Goal: Answer question/provide support

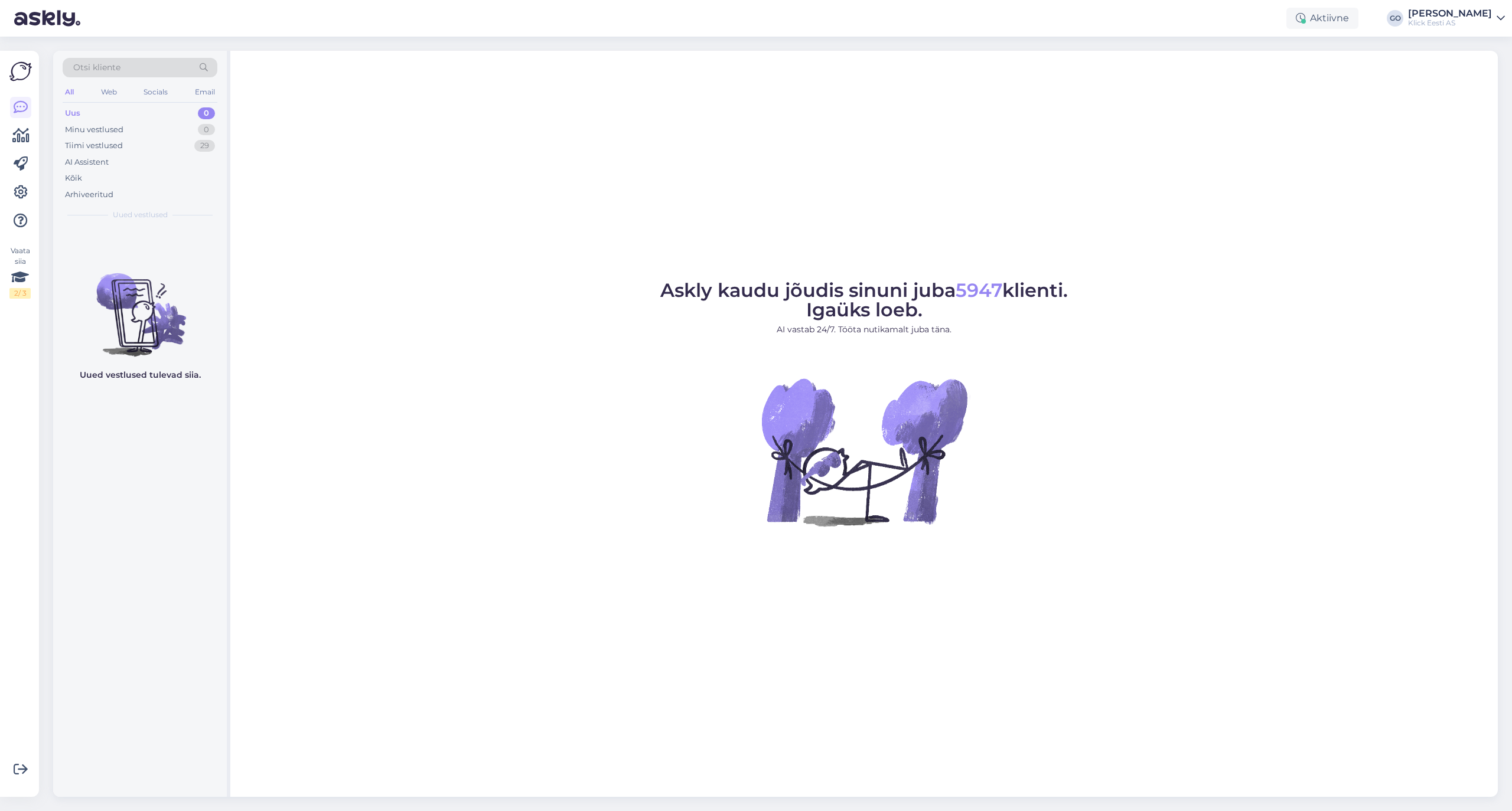
click at [111, 67] on span "Otsi kliente" at bounding box center [96, 68] width 47 height 13
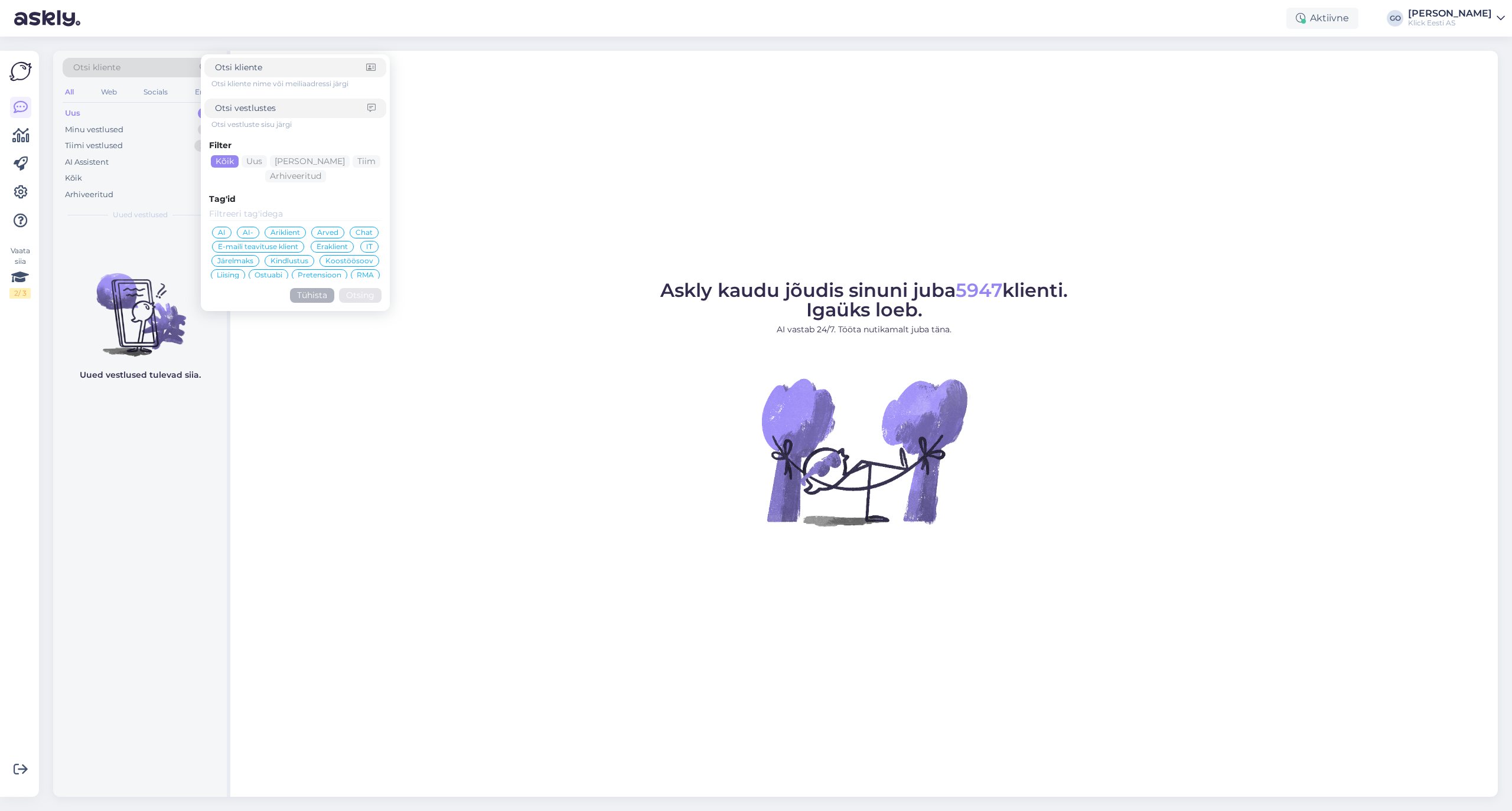
type input "[EMAIL_ADDRESS][DOMAIN_NAME]"
click button "Otsing" at bounding box center [360, 295] width 43 height 15
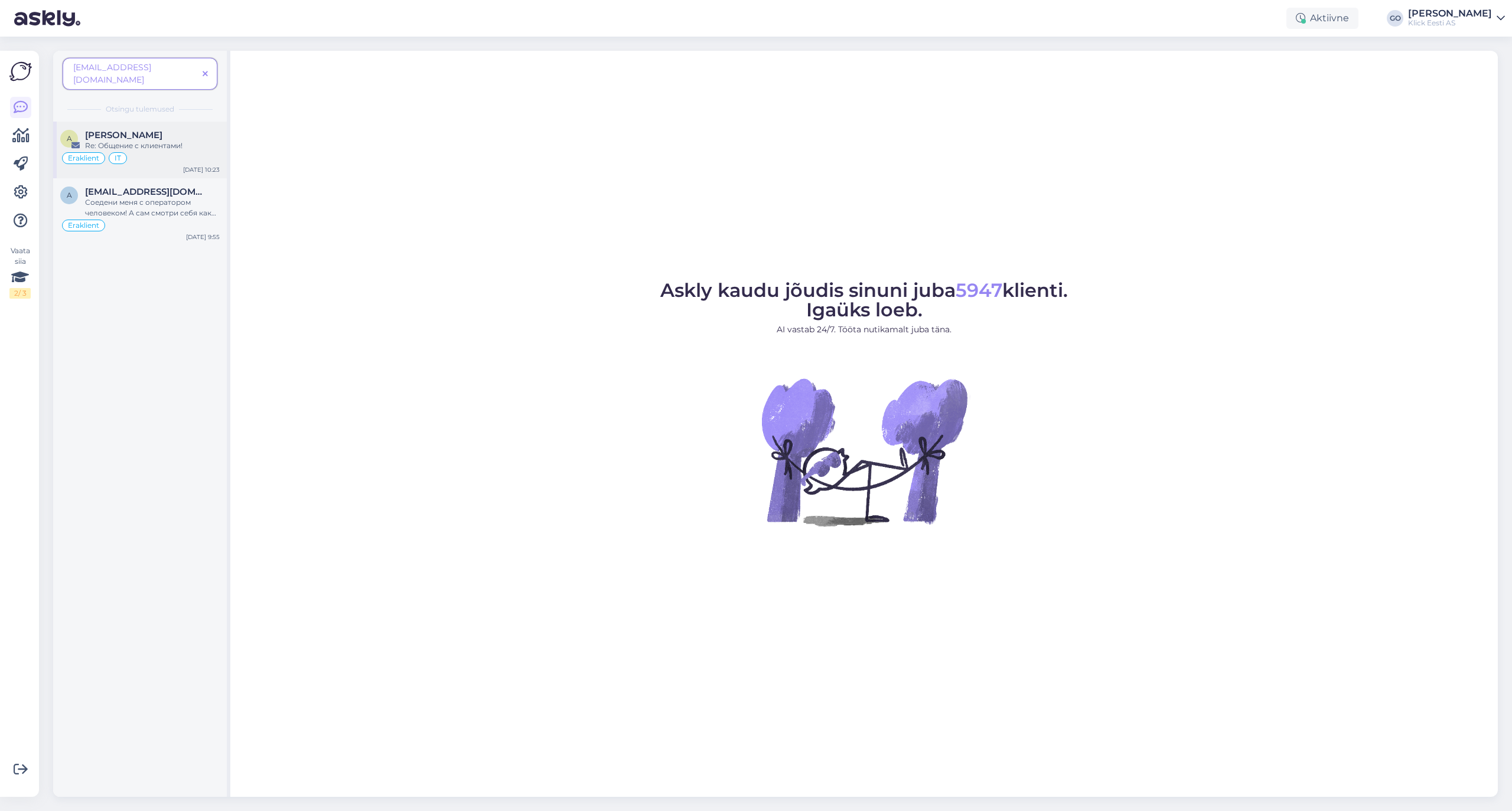
click at [163, 130] on div "[PERSON_NAME]" at bounding box center [152, 135] width 135 height 11
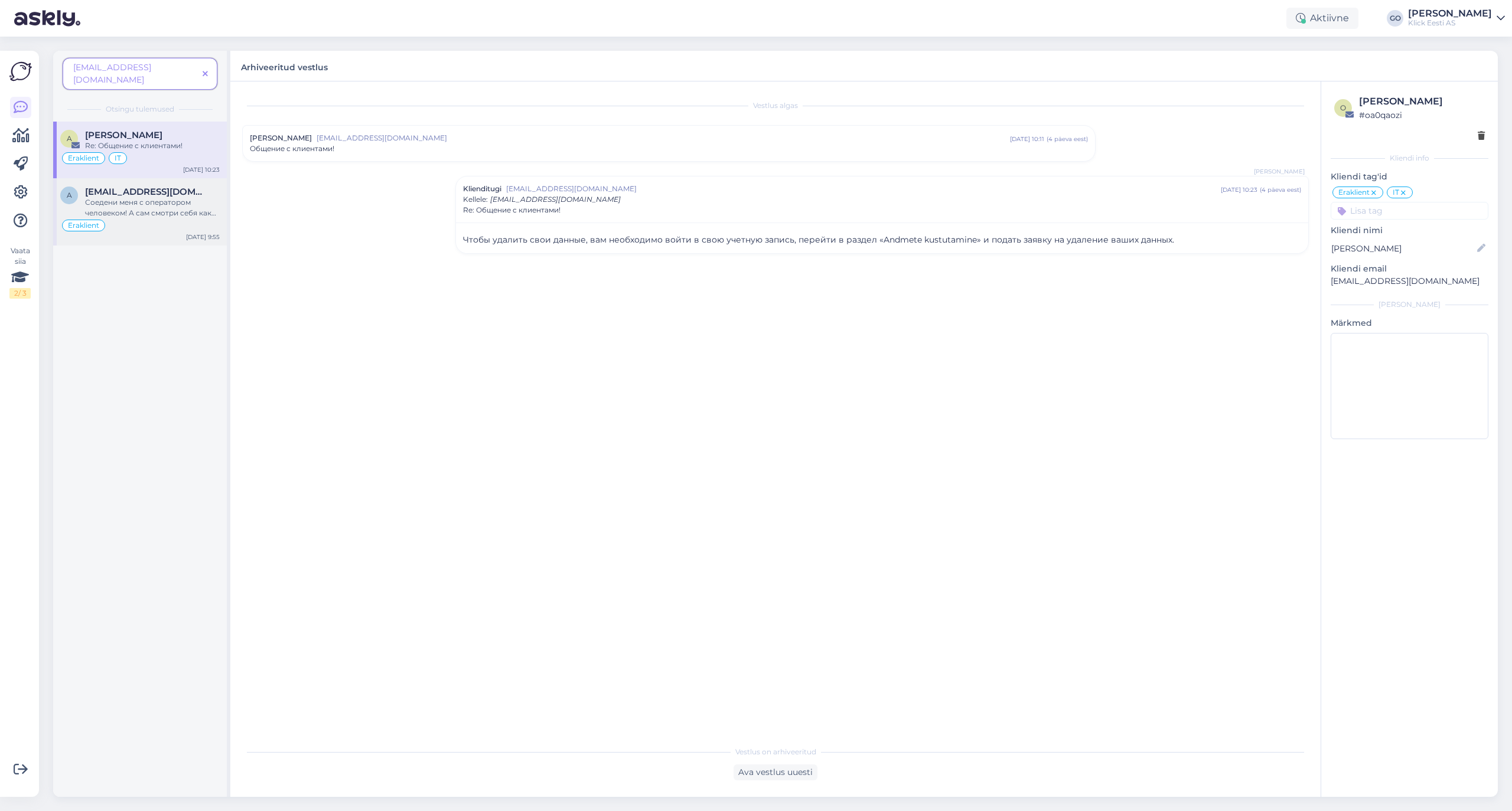
click at [105, 186] on span "[EMAIL_ADDRESS][DOMAIN_NAME]" at bounding box center [147, 191] width 123 height 11
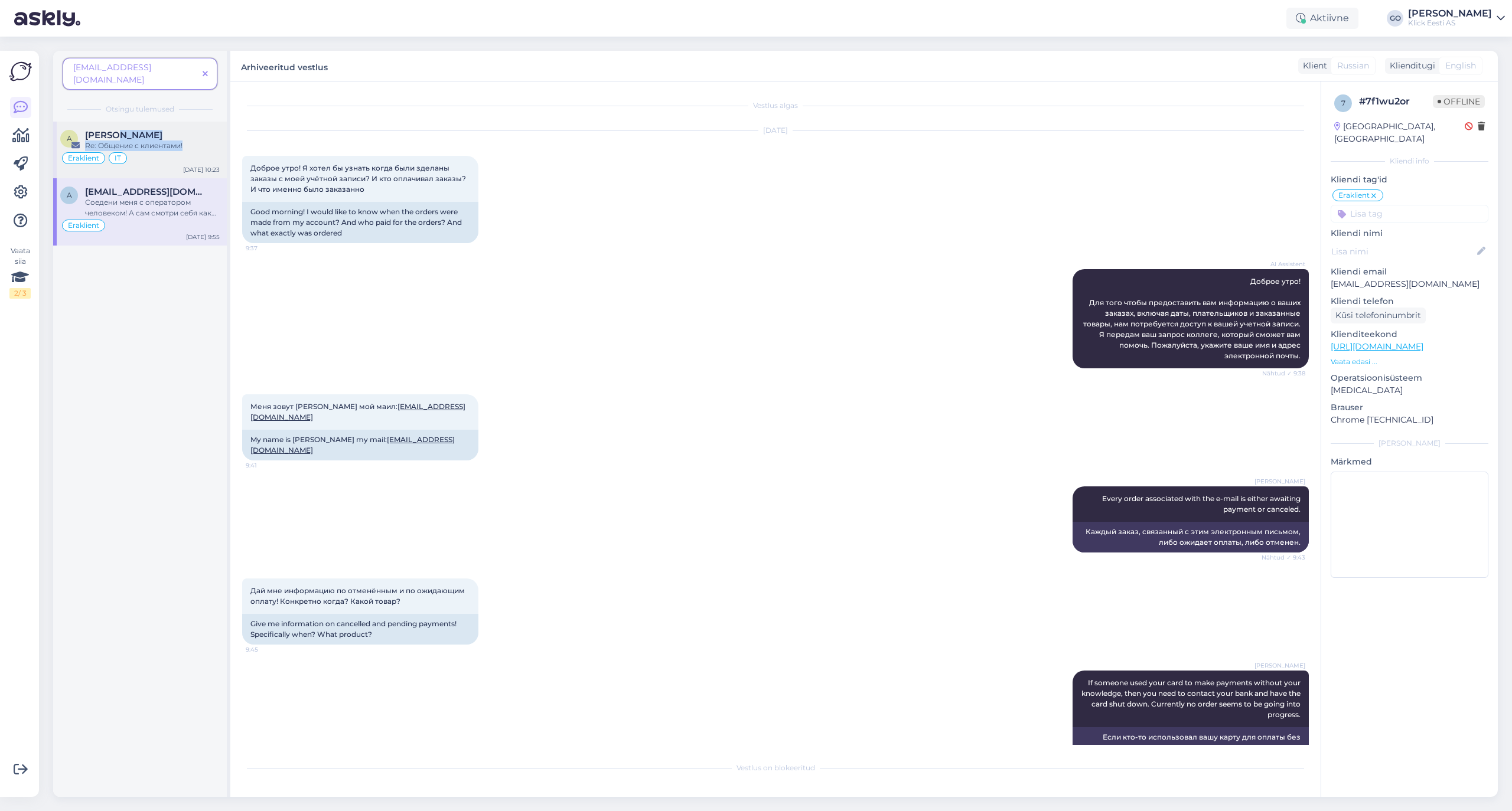
click at [197, 130] on div "[PERSON_NAME] Re: Общение с клиентами!" at bounding box center [152, 141] width 135 height 21
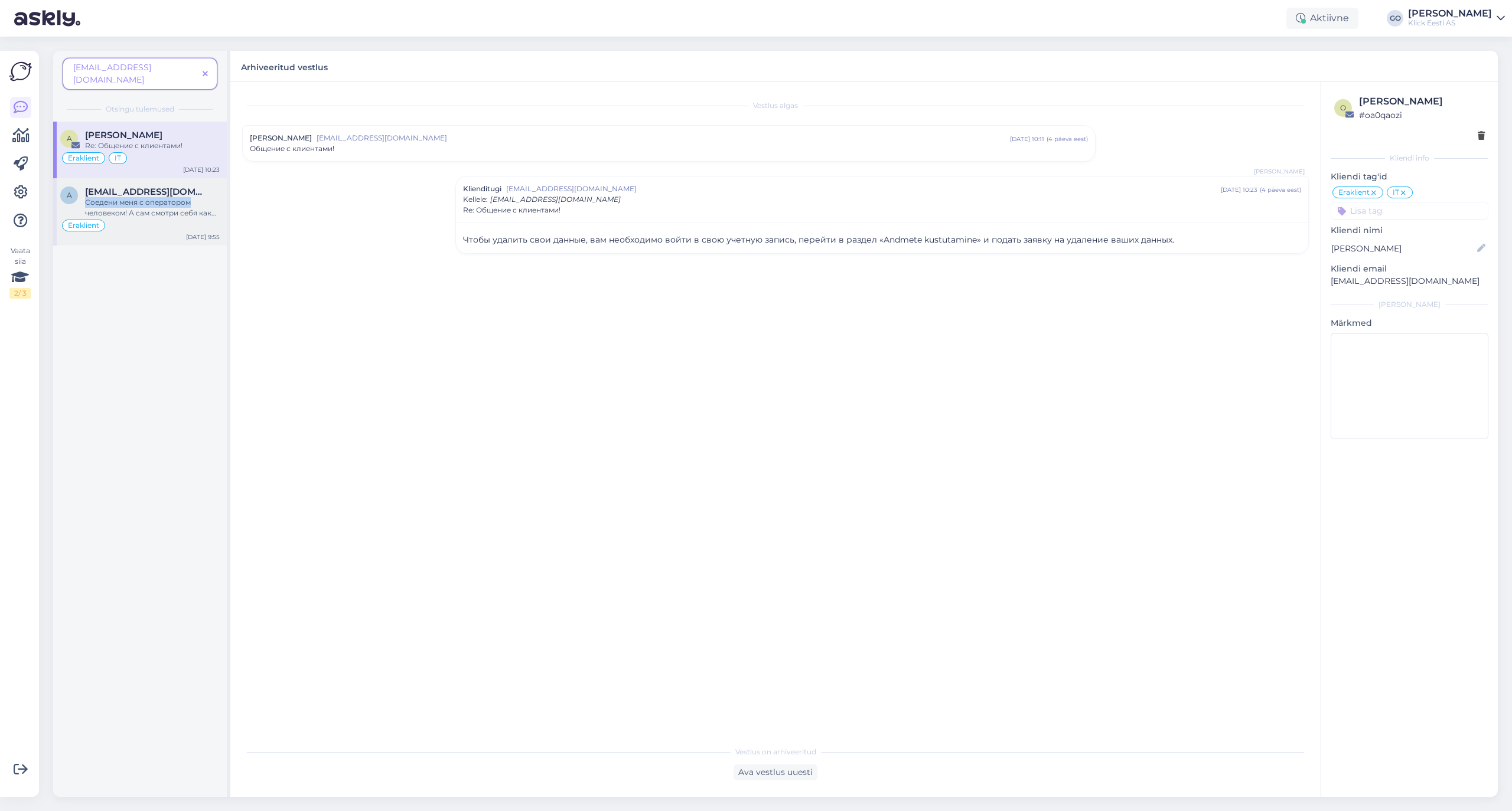
click at [190, 186] on div "[EMAIL_ADDRESS][DOMAIN_NAME] Соедени меня с оператором человеком! А сам смотри …" at bounding box center [152, 202] width 135 height 32
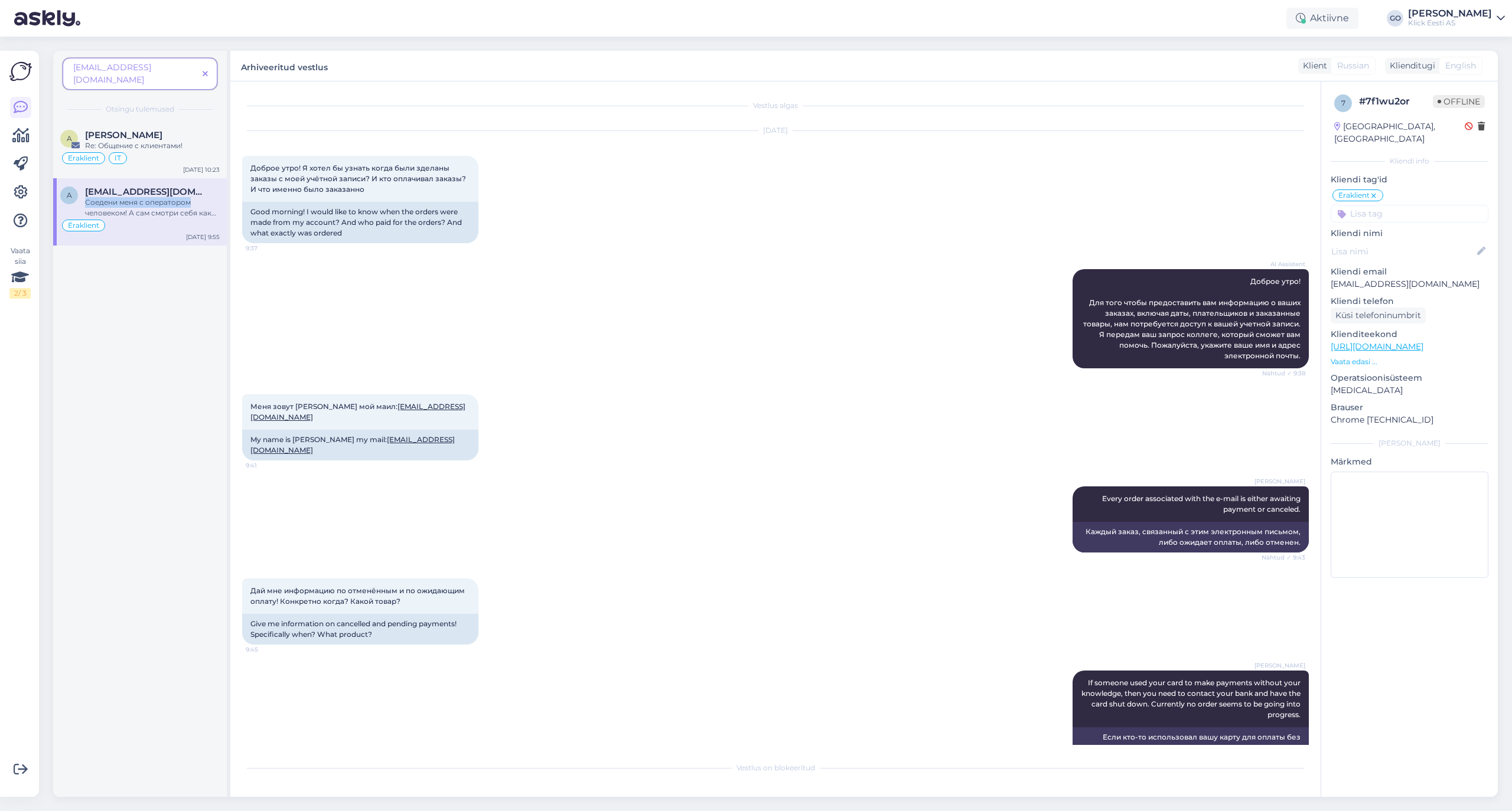
scroll to position [386, 0]
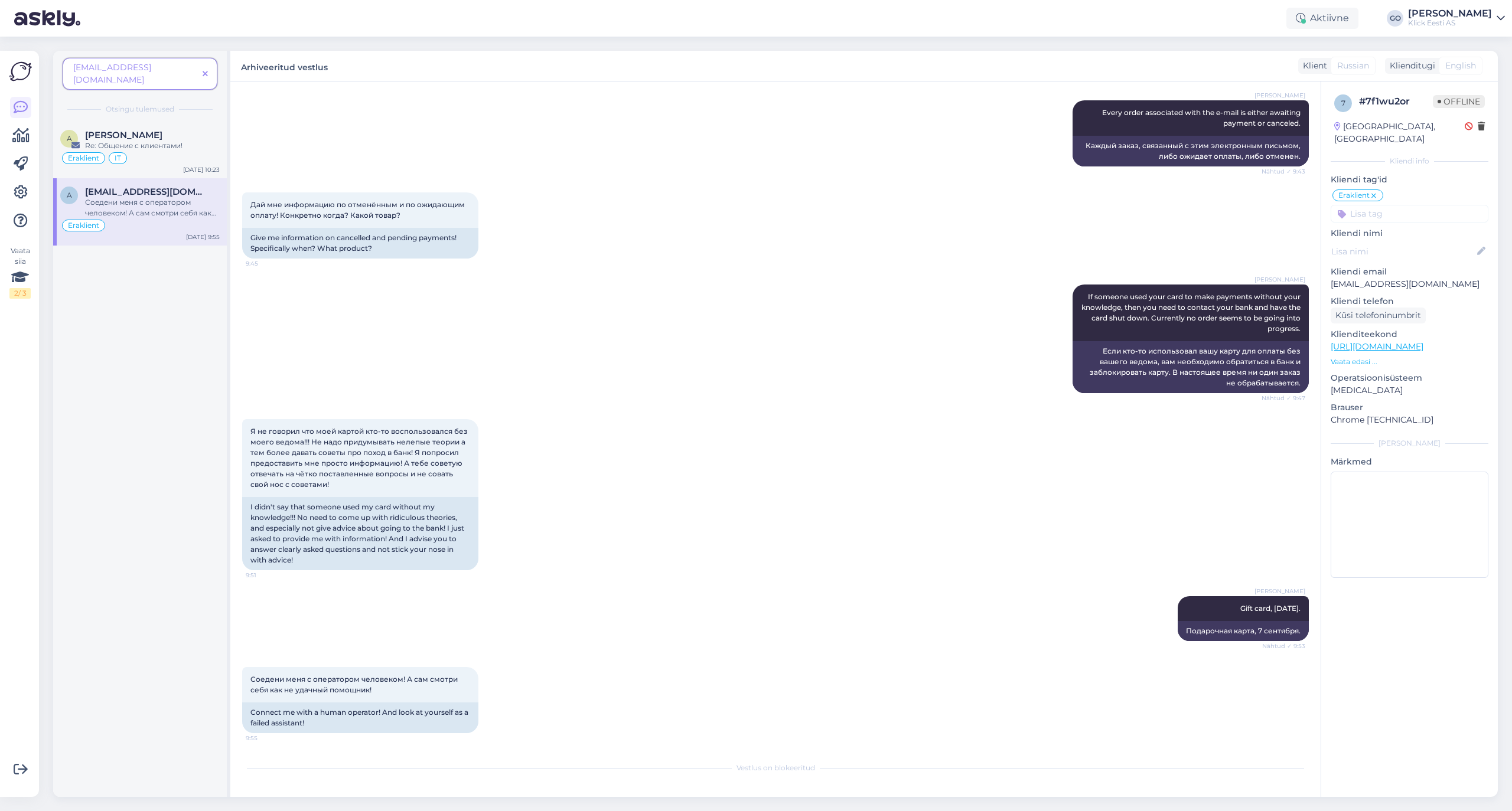
click at [162, 224] on div "a [EMAIL_ADDRESS][DOMAIN_NAME] Соедени меня с оператором человеком! А сам смотр…" at bounding box center [140, 212] width 173 height 68
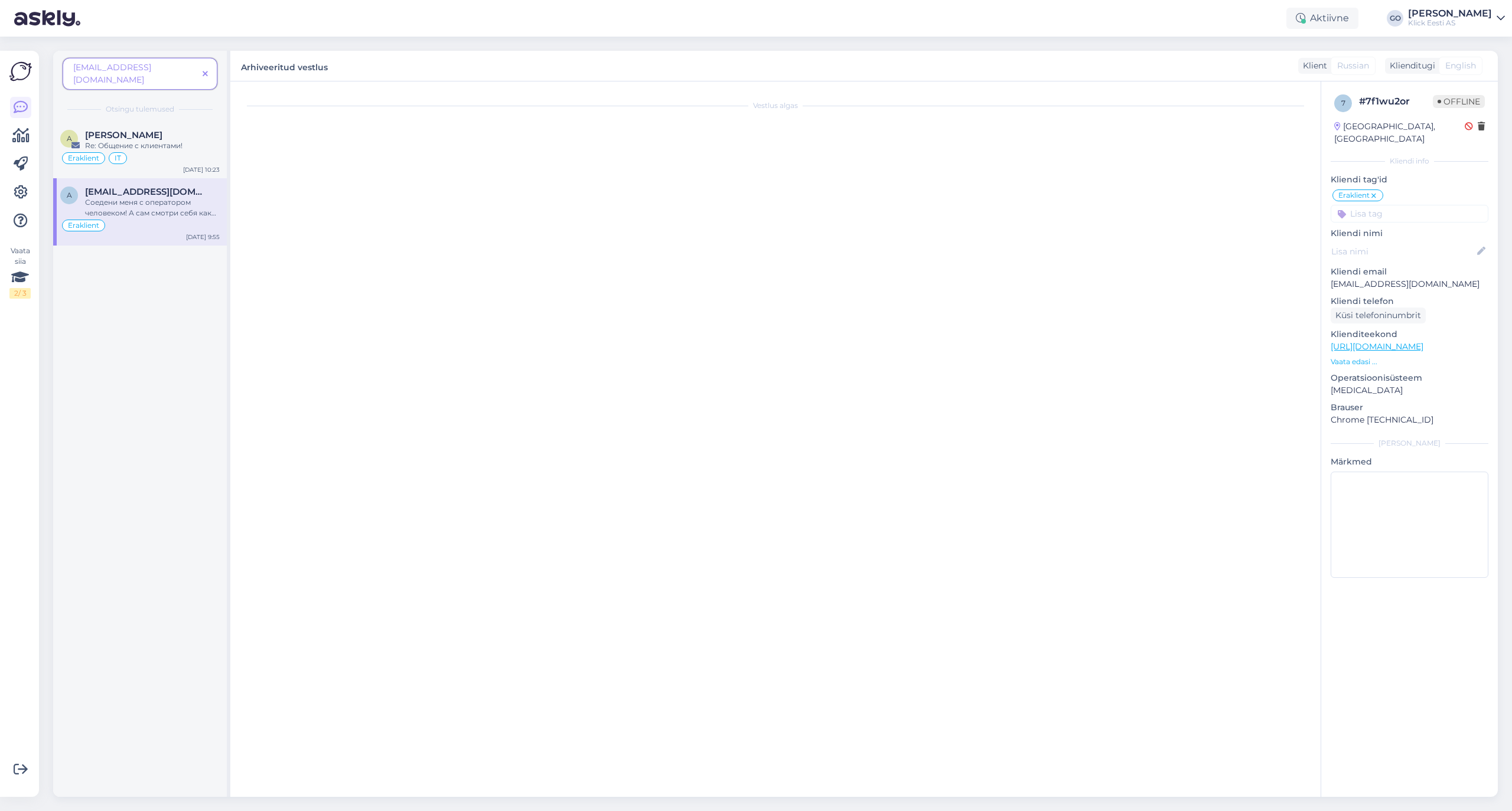
scroll to position [0, 0]
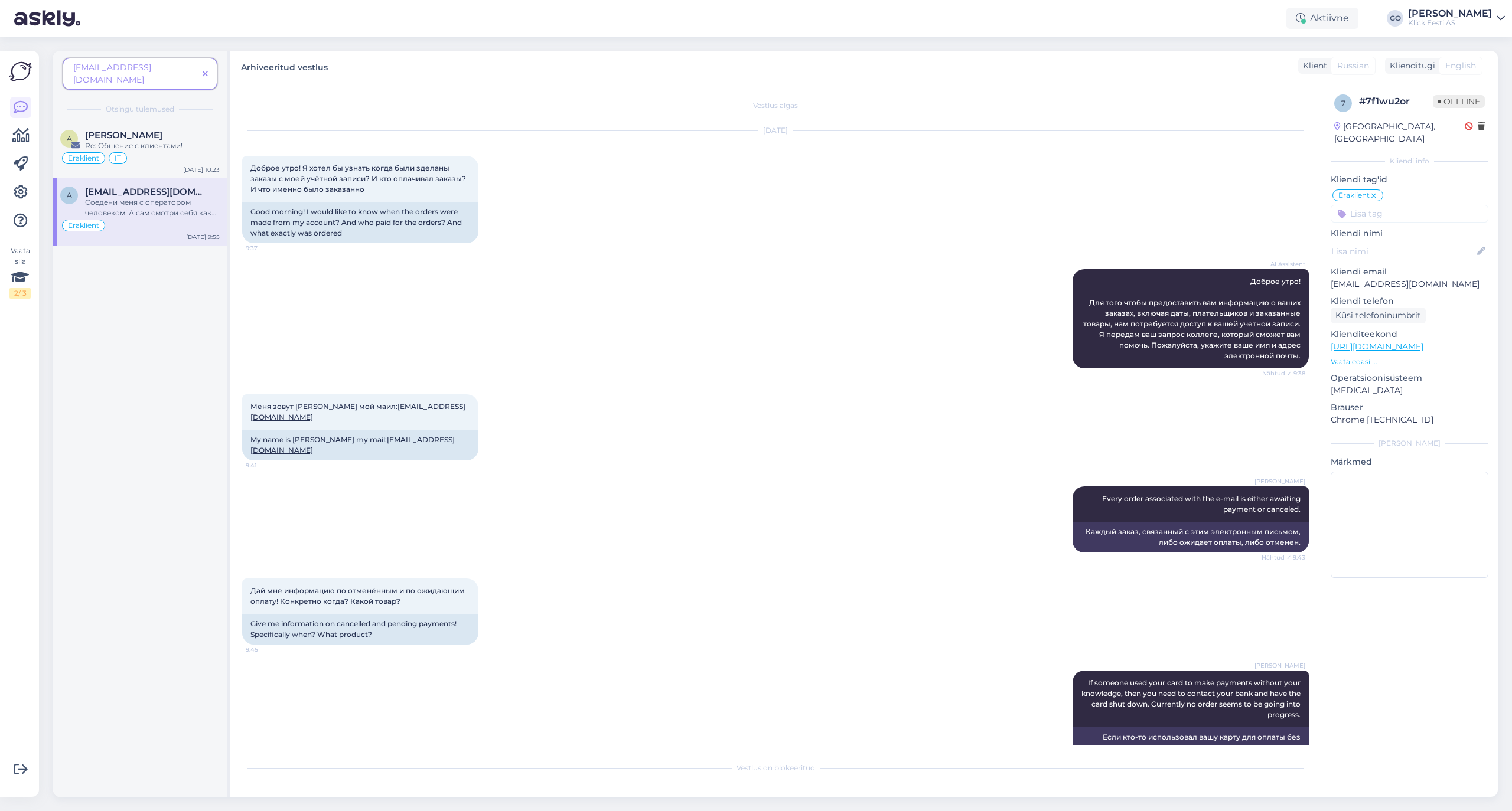
click at [710, 270] on div "AI Assistent [PERSON_NAME] утро! Для того чтобы предоставить вам информацию о в…" at bounding box center [776, 319] width 1067 height 125
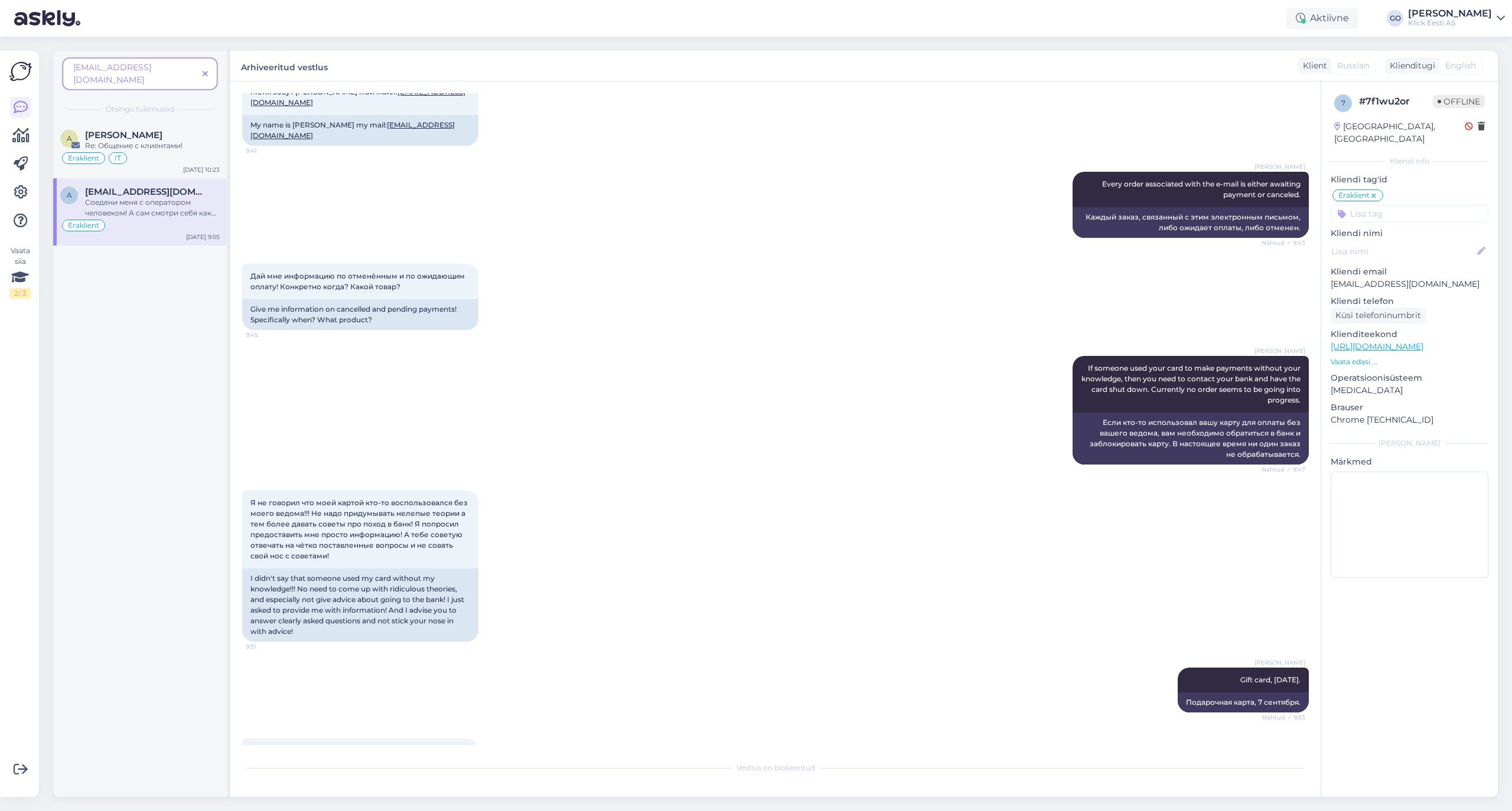
scroll to position [386, 0]
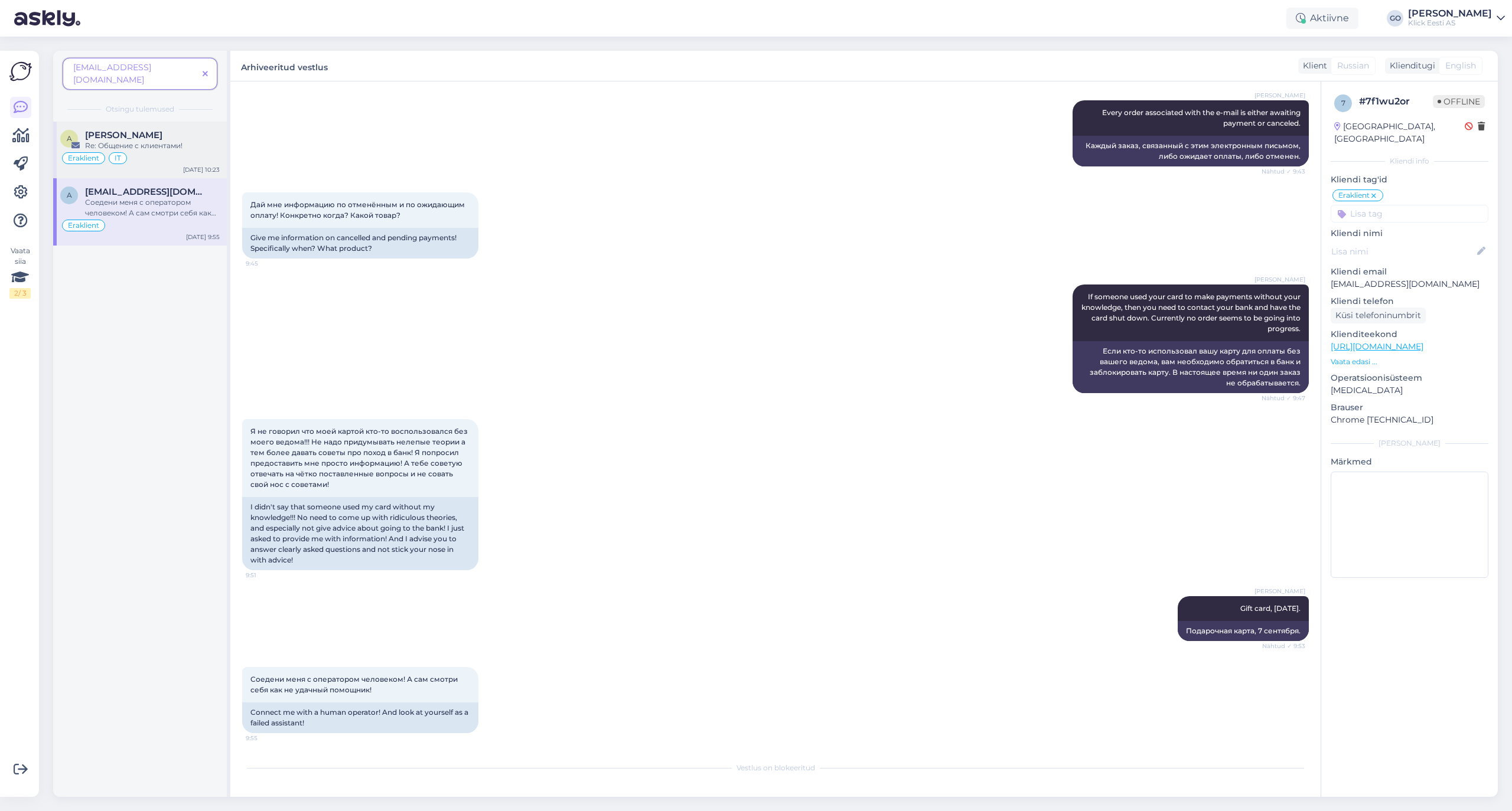
click at [153, 140] on div "Re: Общение с клиентами!" at bounding box center [152, 145] width 135 height 11
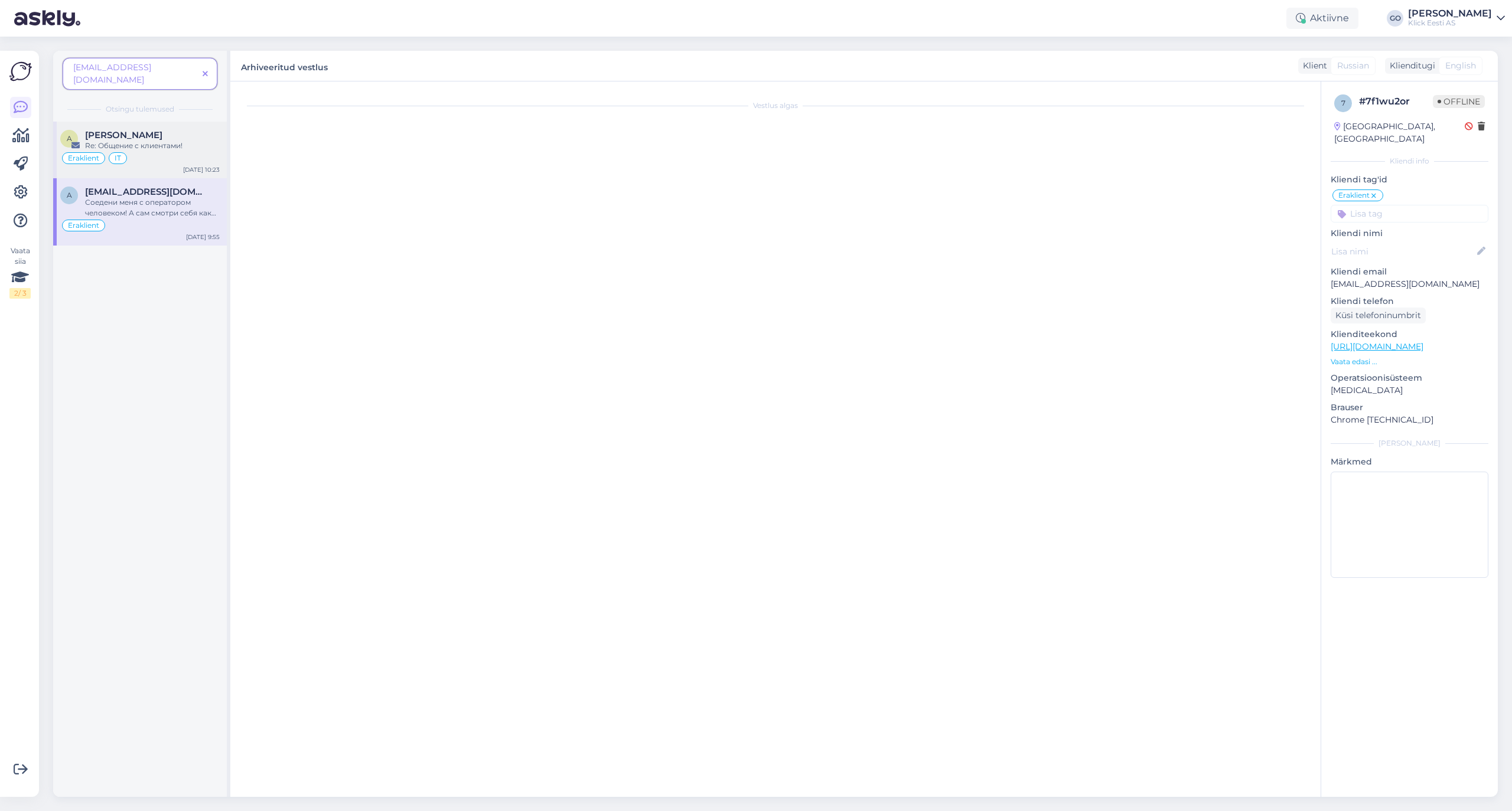
scroll to position [0, 0]
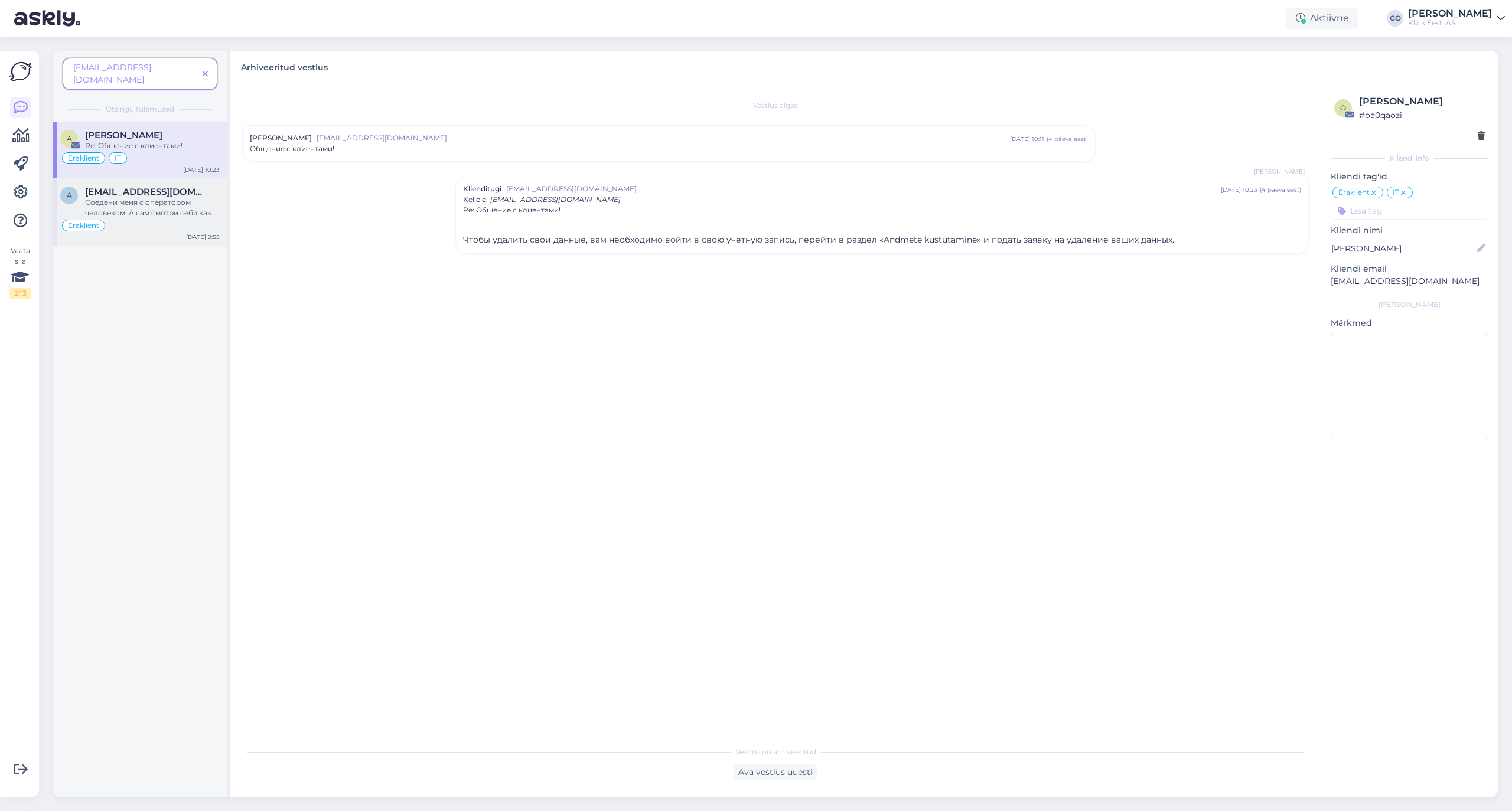
click at [116, 197] on div "Соедени меня с оператором человеком! А сам смотри себя как не удачный помощник!" at bounding box center [152, 208] width 135 height 21
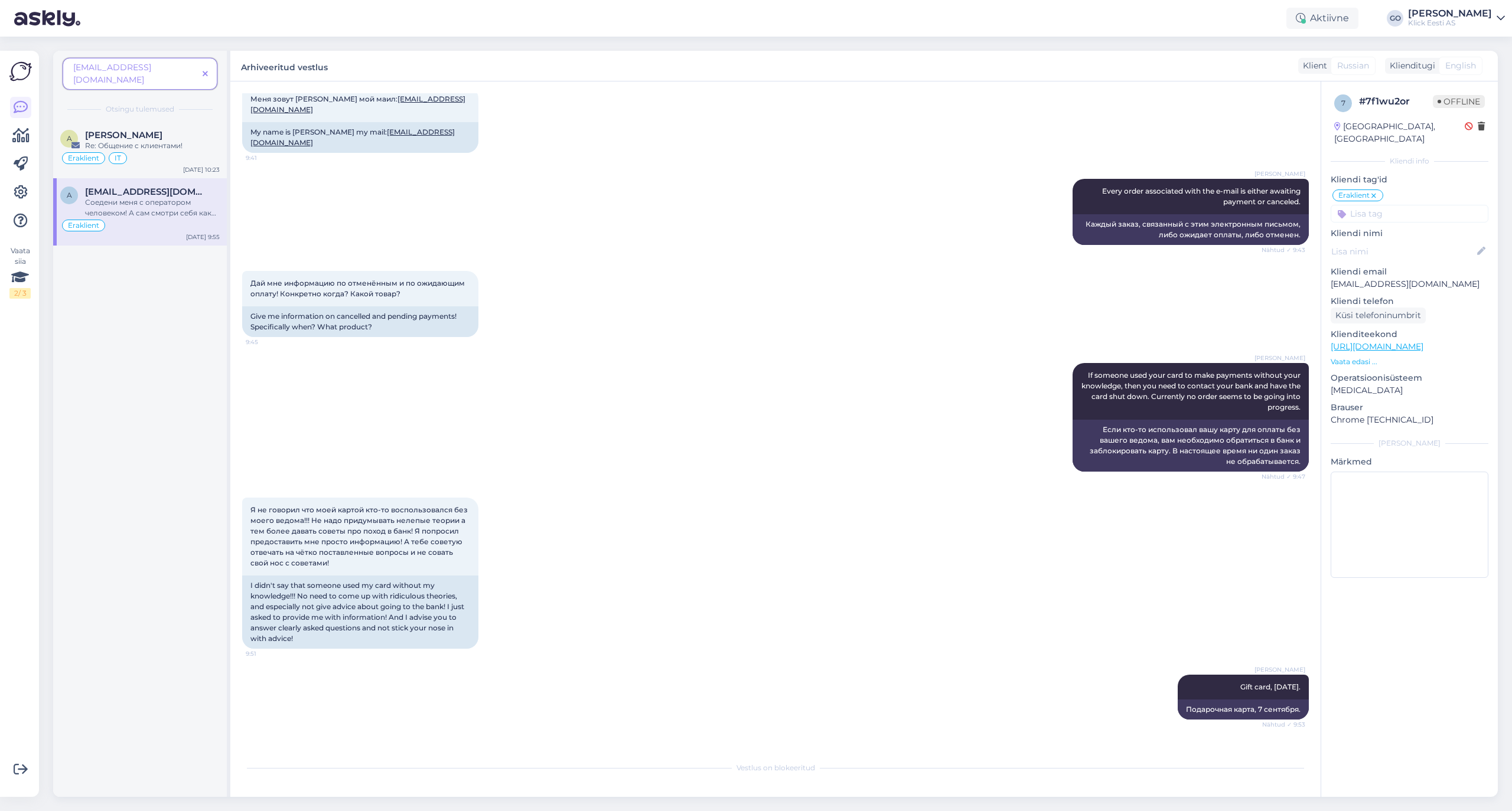
scroll to position [386, 0]
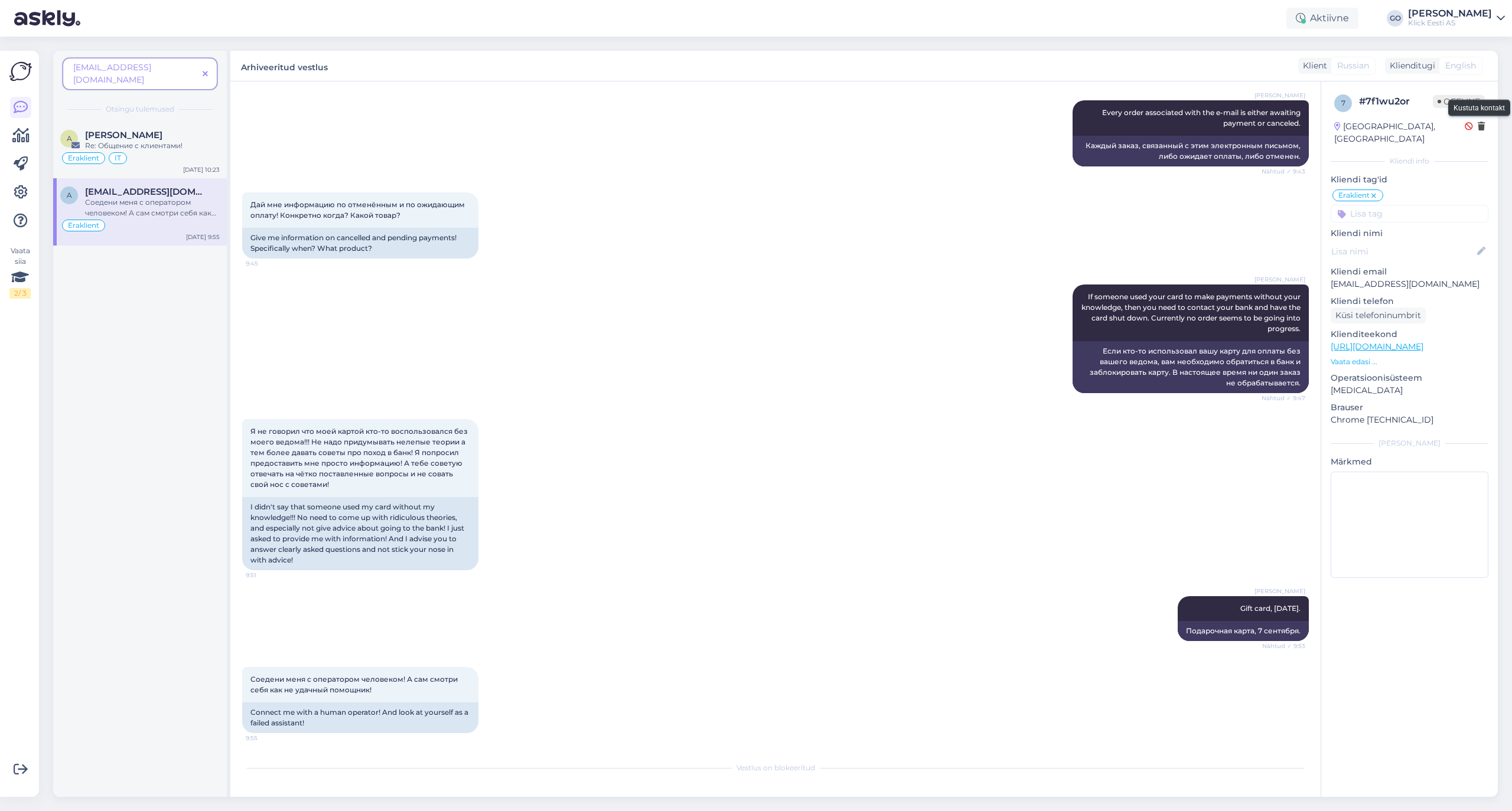
click at [1481, 123] on icon at bounding box center [1481, 126] width 7 height 8
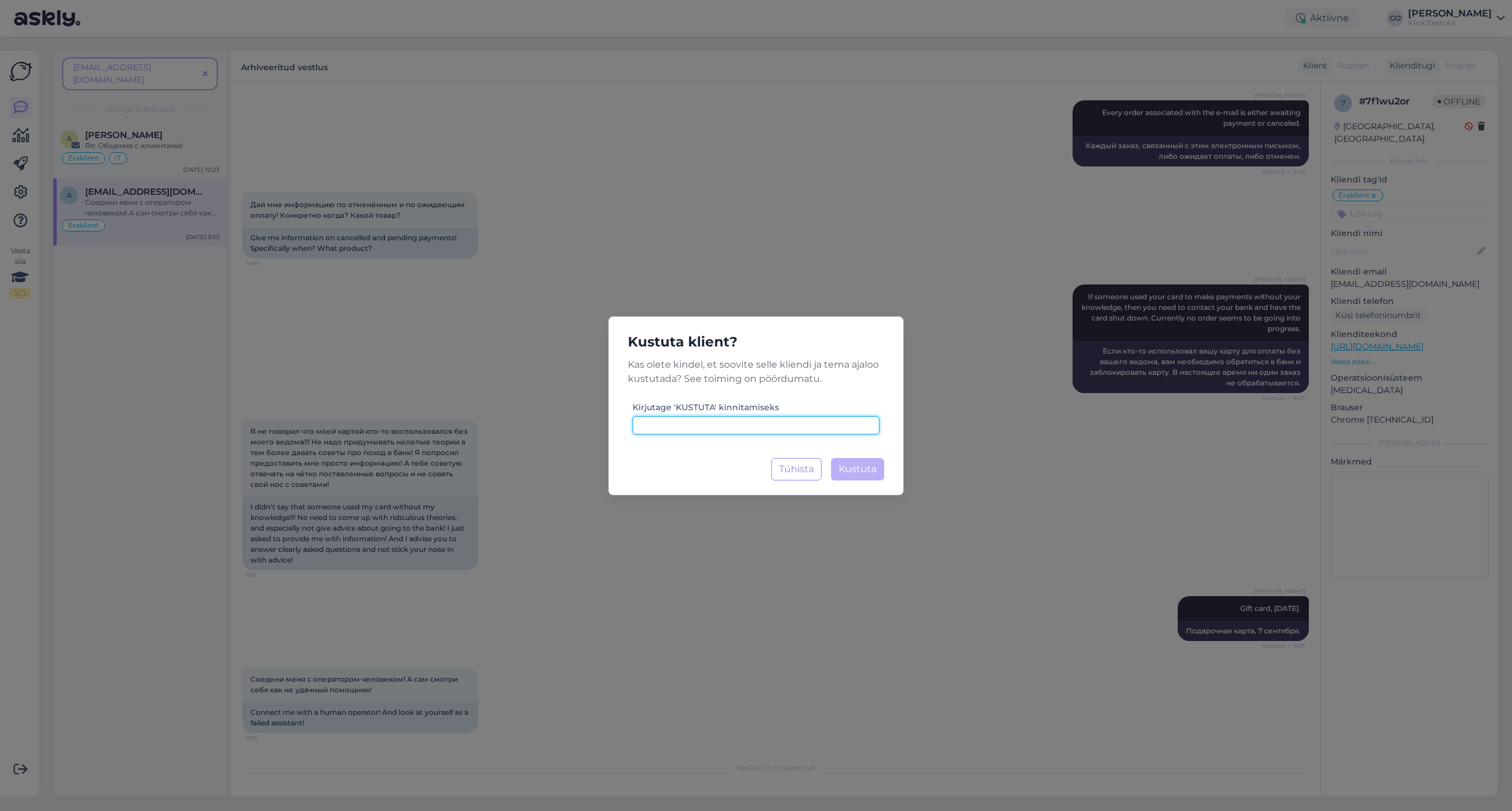
click at [692, 426] on input at bounding box center [756, 425] width 247 height 18
click at [802, 474] on button "Tühista" at bounding box center [796, 469] width 50 height 23
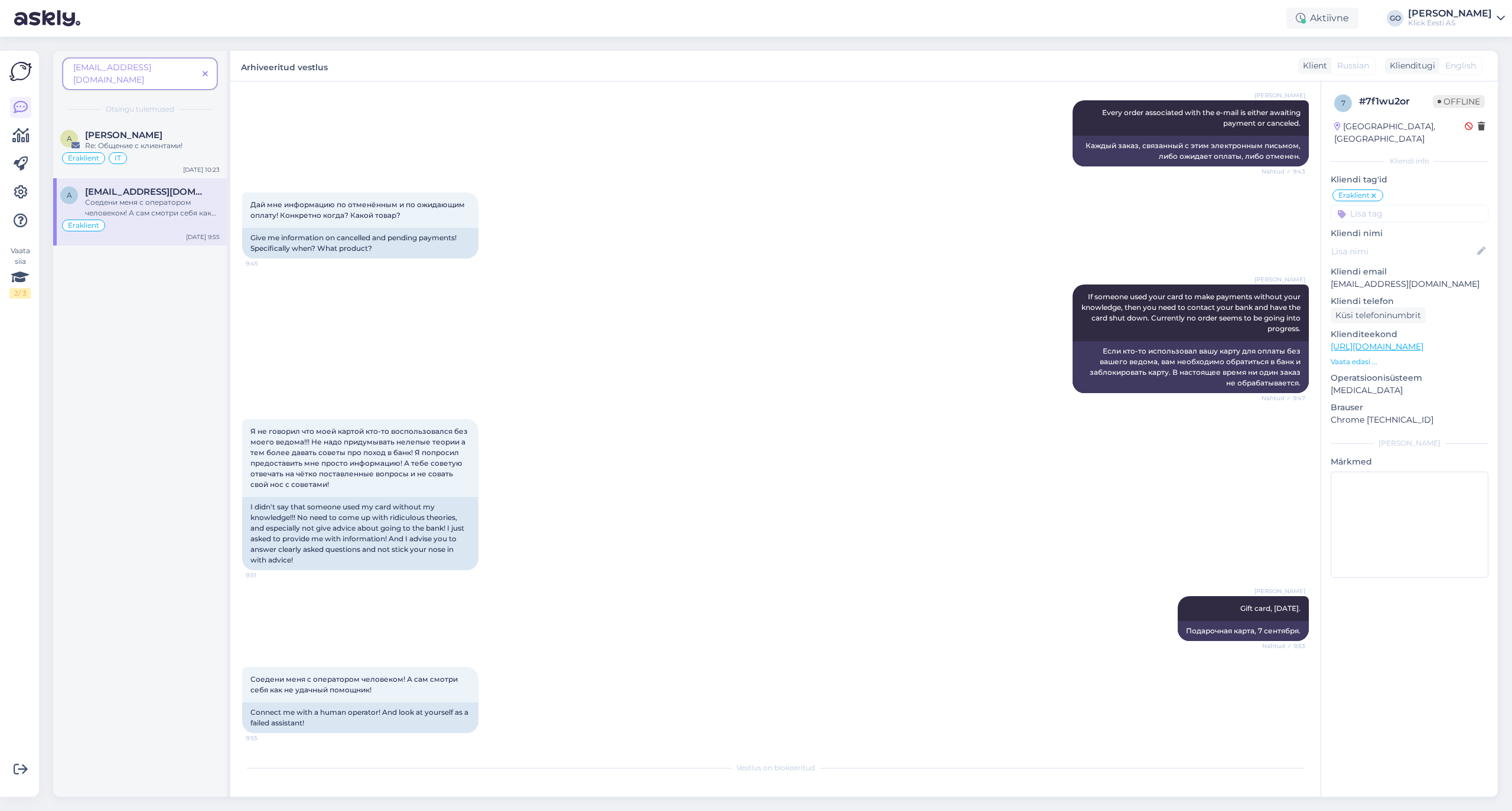
click at [783, 442] on div "Я не говорил что моей картой кто-то воспользовался без моего ведома!!! Не надо …" at bounding box center [776, 494] width 1067 height 177
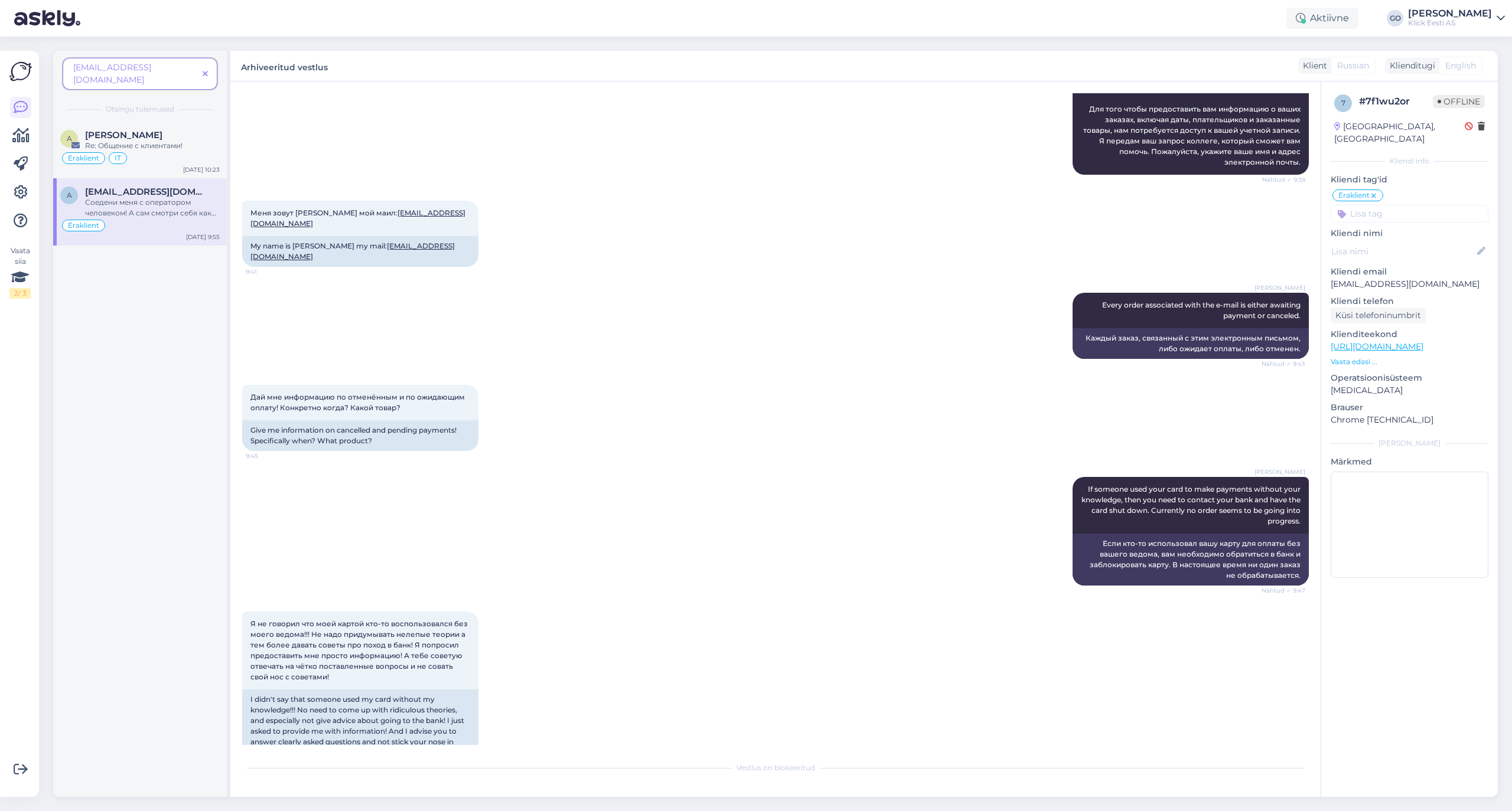
scroll to position [0, 0]
